Goal: Register for event/course

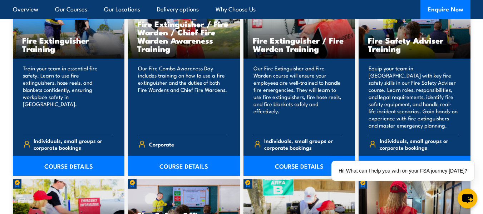
scroll to position [751, 0]
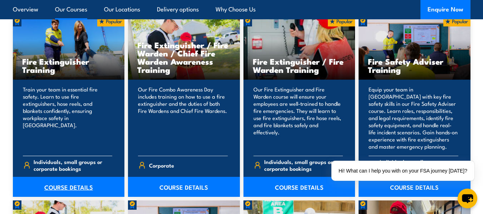
click at [51, 188] on link "COURSE DETAILS" at bounding box center [69, 187] width 112 height 20
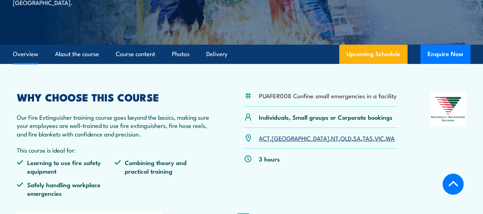
scroll to position [143, 0]
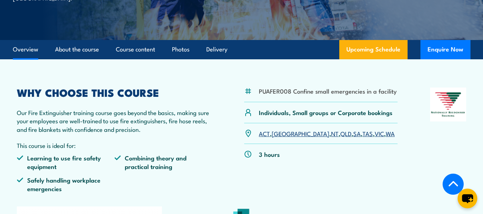
click at [340, 134] on link "QLD" at bounding box center [345, 133] width 11 height 9
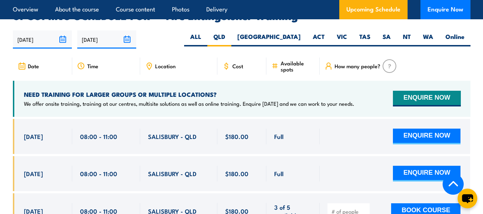
scroll to position [1140, 0]
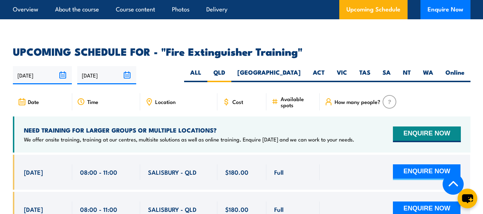
click at [385, 95] on img at bounding box center [390, 102] width 14 height 14
click at [365, 95] on div "How many people?" at bounding box center [395, 101] width 151 height 17
click at [402, 93] on div "How many people?" at bounding box center [395, 101] width 151 height 17
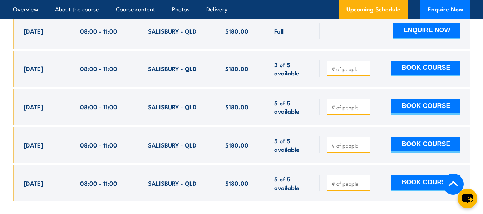
scroll to position [1319, 0]
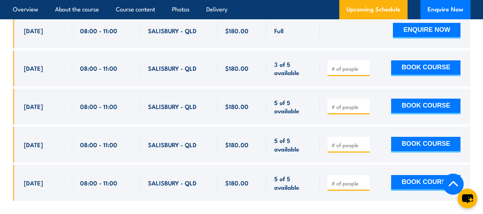
click at [339, 65] on input "number" at bounding box center [349, 68] width 36 height 7
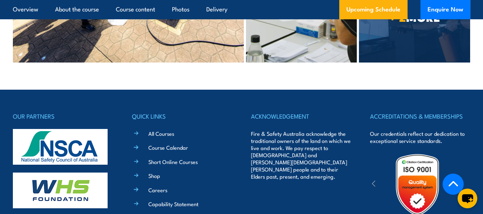
scroll to position [1998, 0]
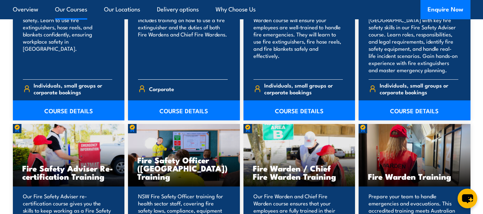
scroll to position [858, 0]
